Goal: Task Accomplishment & Management: Manage account settings

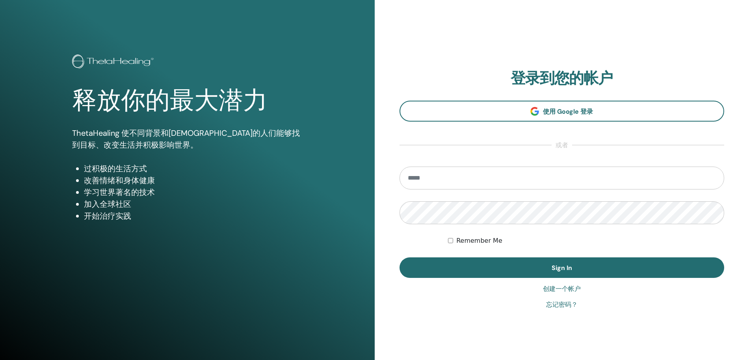
click at [477, 179] on input "email" at bounding box center [562, 177] width 325 height 23
type input "**********"
click at [400, 257] on button "Sign In" at bounding box center [562, 267] width 325 height 21
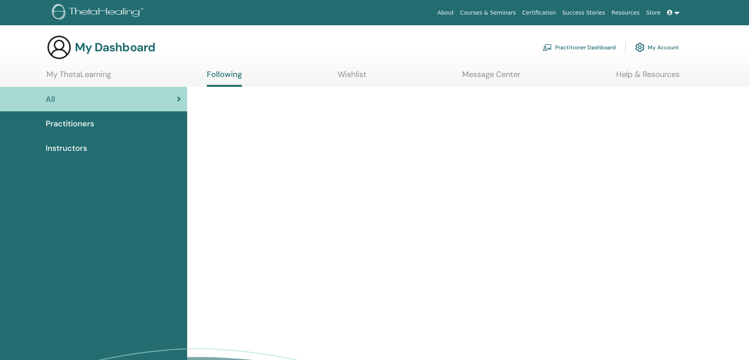
click at [70, 76] on link "My ThetaLearning" at bounding box center [79, 76] width 65 height 15
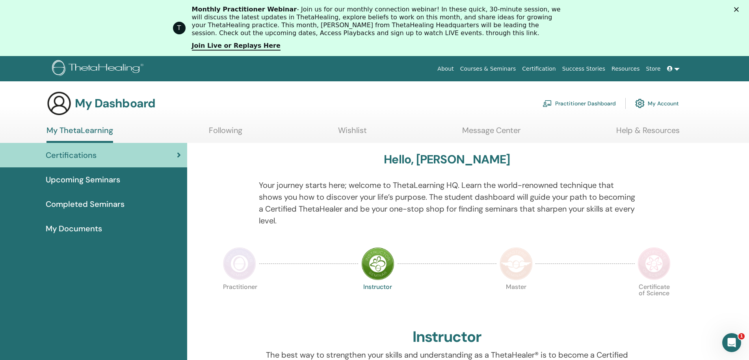
click at [96, 207] on span "Completed Seminars" at bounding box center [85, 204] width 79 height 12
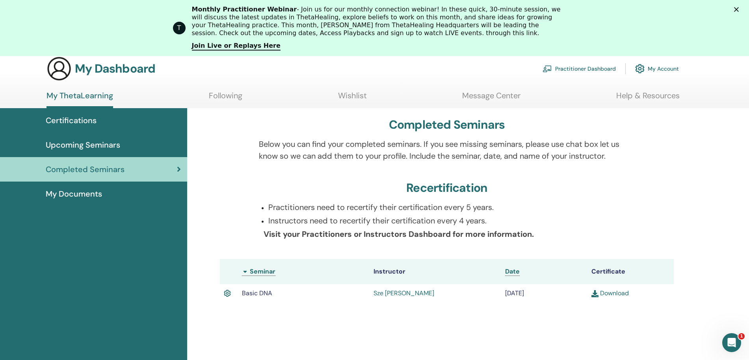
scroll to position [49, 0]
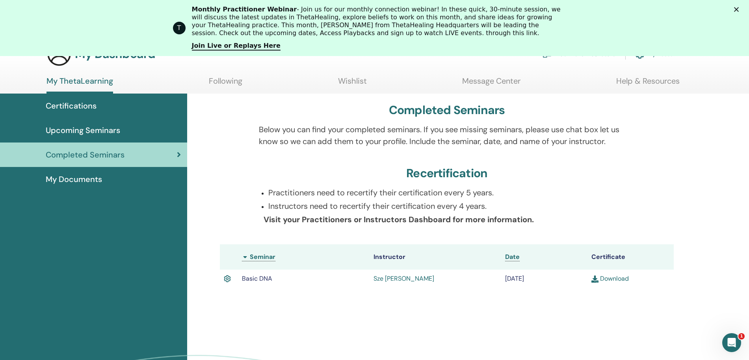
click at [81, 179] on span "My Documents" at bounding box center [74, 179] width 56 height 12
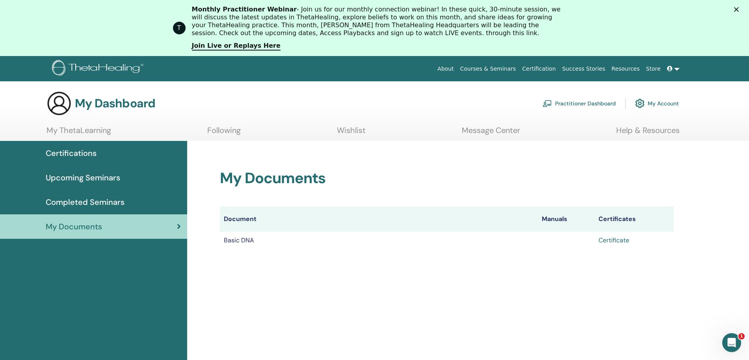
click at [619, 241] on link "Certificate" at bounding box center [614, 240] width 31 height 8
click at [121, 198] on span "Completed Seminars" at bounding box center [85, 202] width 79 height 12
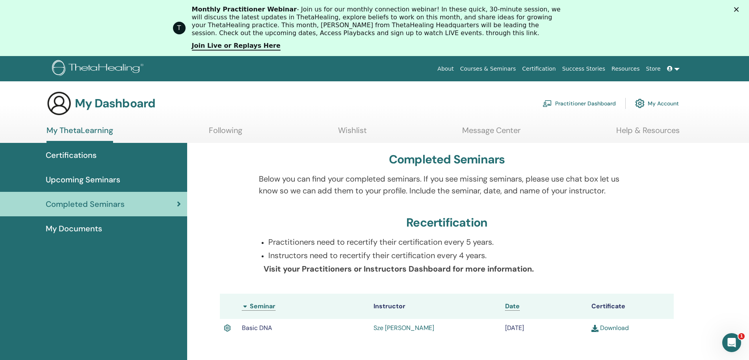
click at [672, 67] on icon at bounding box center [670, 69] width 6 height 6
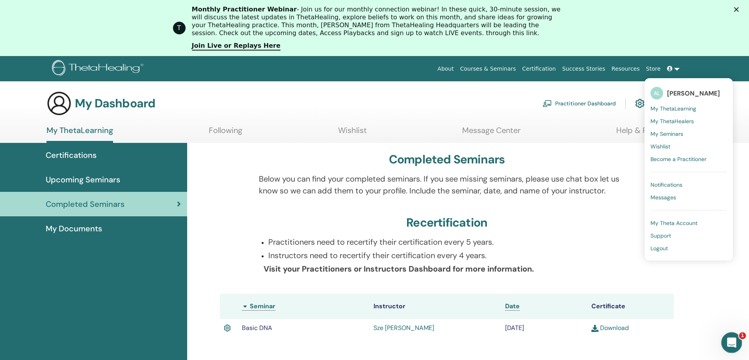
click at [734, 338] on icon "Open Intercom Messenger" at bounding box center [731, 341] width 13 height 13
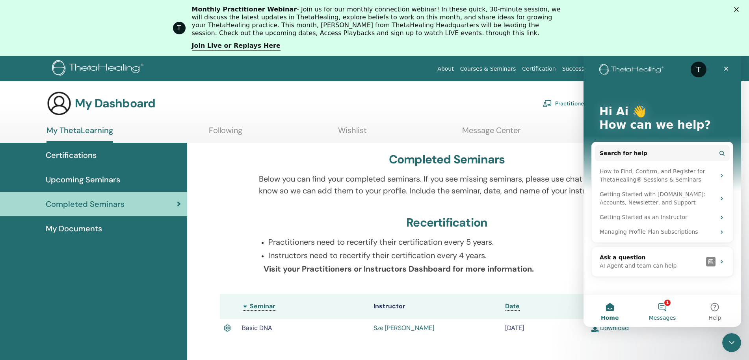
click at [660, 308] on button "1 Messages" at bounding box center [662, 311] width 52 height 32
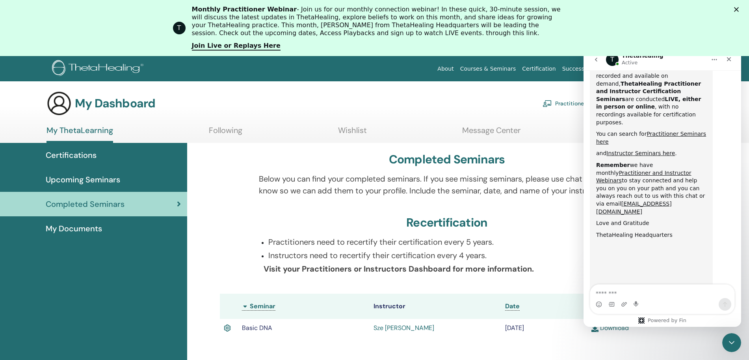
scroll to position [406, 0]
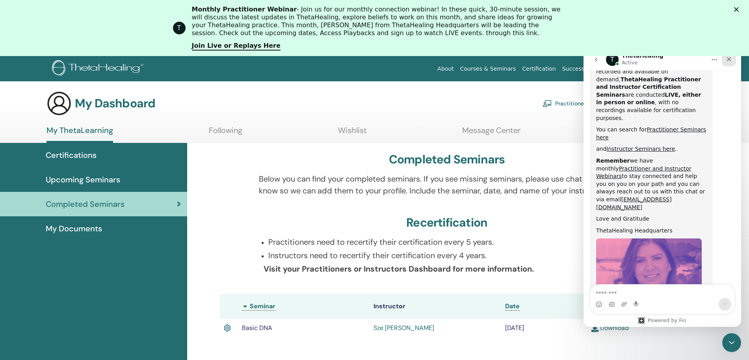
click at [728, 59] on icon "Close" at bounding box center [729, 59] width 6 height 6
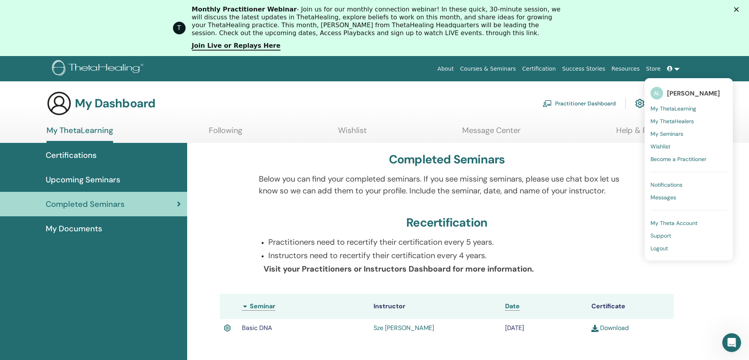
click at [739, 8] on polygon "Close" at bounding box center [736, 9] width 5 height 5
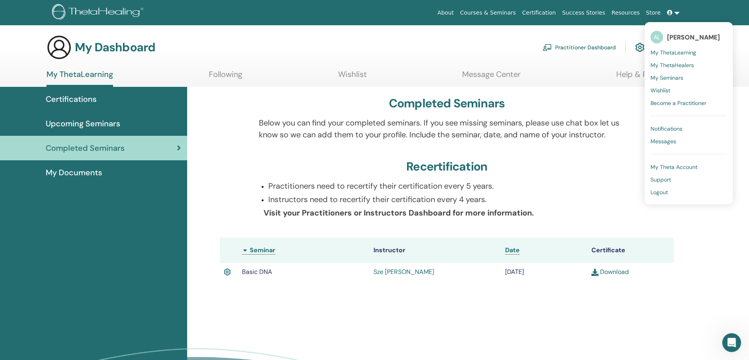
click at [657, 194] on span "Logout" at bounding box center [659, 191] width 17 height 7
